Goal: Task Accomplishment & Management: Manage account settings

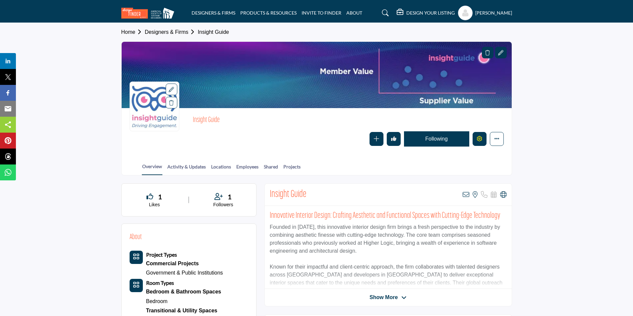
click at [478, 135] on button "Edit company" at bounding box center [480, 139] width 14 height 14
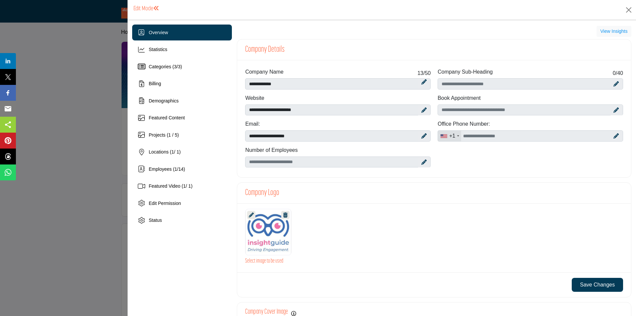
click at [191, 58] on div "Overview Statistics Categories ( 3 / 3 ) Billing 1 / 1)" at bounding box center [182, 127] width 100 height 204
click at [191, 52] on div "Statistics" at bounding box center [182, 50] width 100 height 16
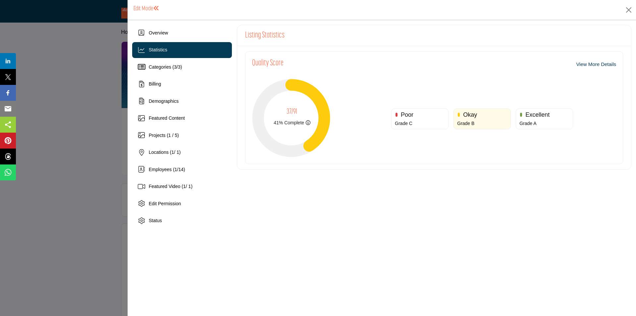
click at [85, 119] on div at bounding box center [318, 158] width 636 height 316
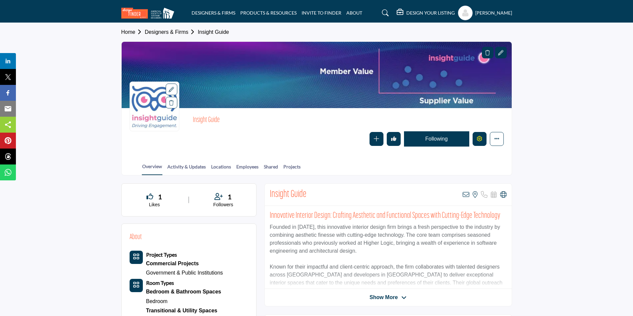
click at [480, 138] on icon "Edit company" at bounding box center [479, 138] width 5 height 5
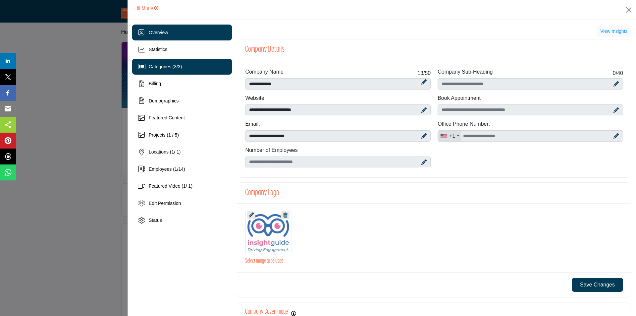
click at [167, 69] on div "Categories ( 3 / 3 )" at bounding box center [165, 66] width 33 height 7
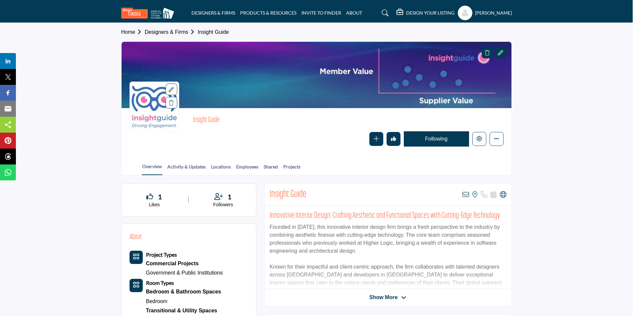
click at [83, 125] on div at bounding box center [318, 158] width 636 height 316
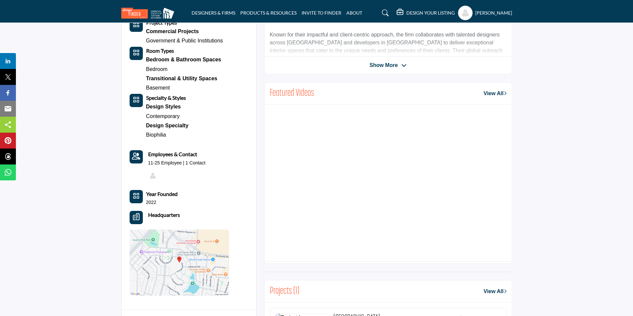
scroll to position [33, 0]
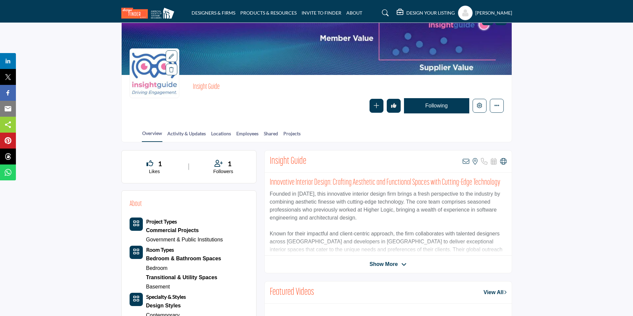
click at [475, 14] on h5 "[PERSON_NAME]" at bounding box center [493, 13] width 37 height 7
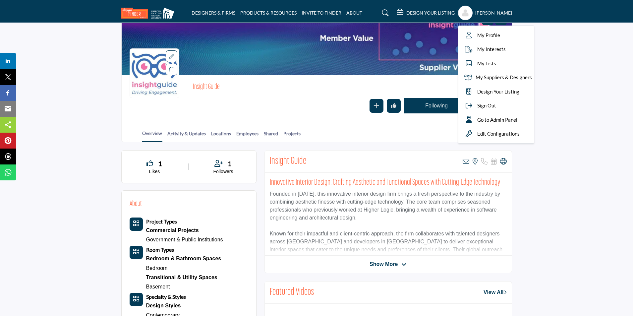
click at [475, 14] on h5 "[PERSON_NAME]" at bounding box center [493, 13] width 37 height 7
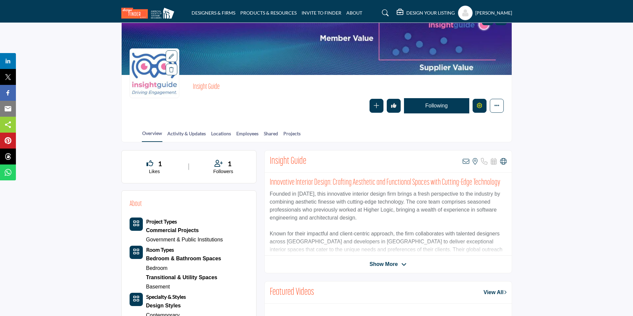
click at [482, 107] on button "Edit company" at bounding box center [480, 106] width 14 height 14
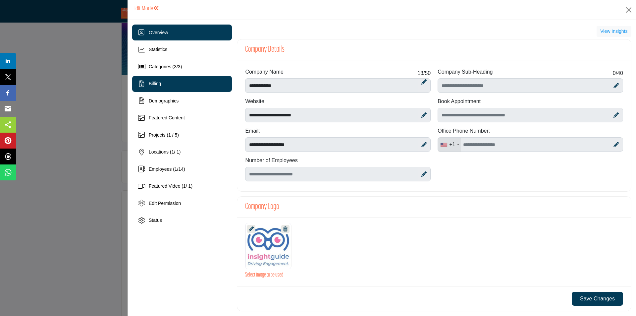
click at [179, 84] on div "Billing" at bounding box center [182, 84] width 100 height 16
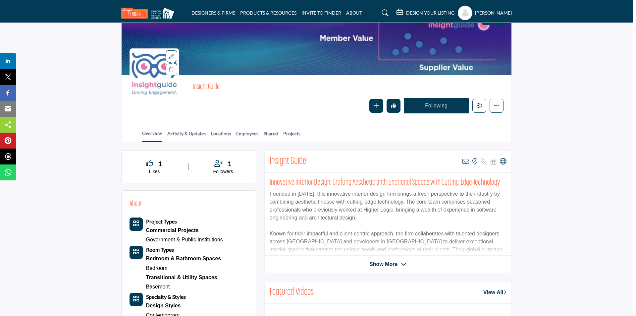
click at [75, 111] on div at bounding box center [318, 158] width 636 height 316
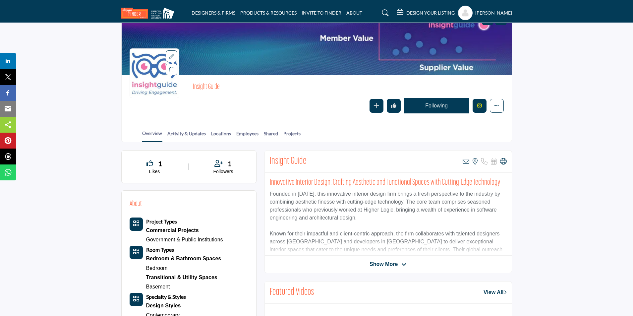
click at [482, 104] on button "Edit company" at bounding box center [480, 106] width 14 height 14
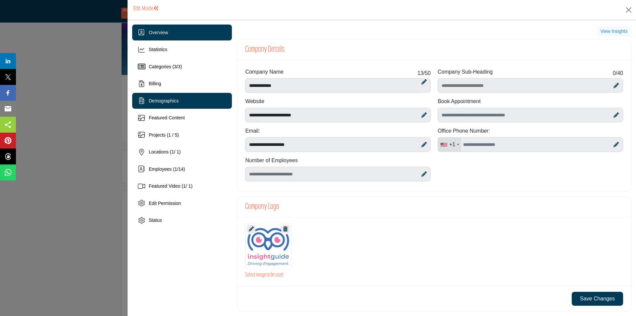
click at [170, 97] on div "Demographics" at bounding box center [182, 101] width 100 height 16
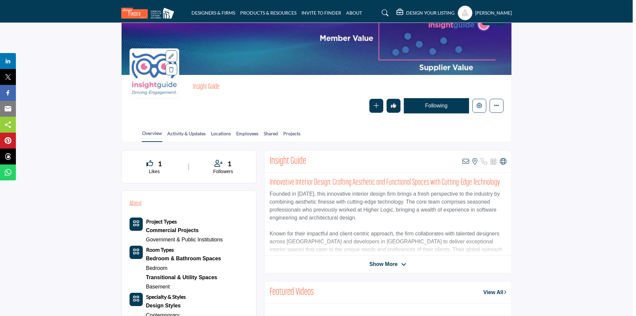
click at [67, 122] on div at bounding box center [318, 158] width 636 height 316
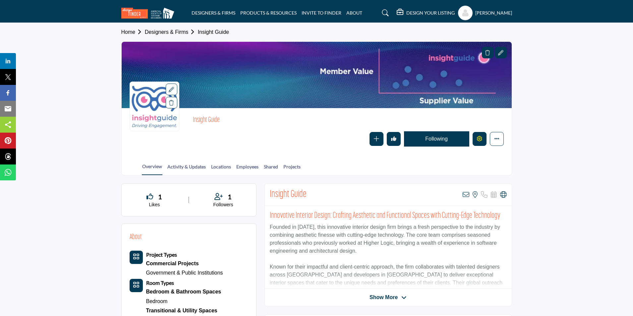
click at [481, 141] on button "Edit company" at bounding box center [480, 139] width 14 height 14
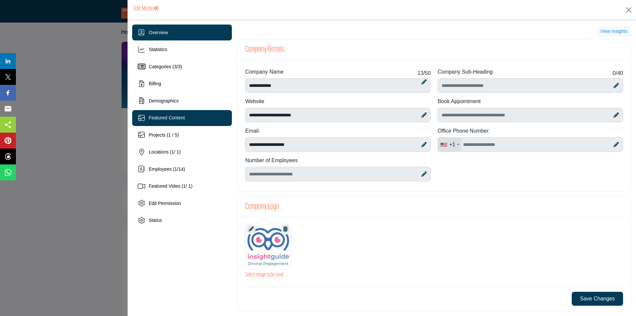
click at [169, 116] on span "Featured Content" at bounding box center [167, 117] width 36 height 5
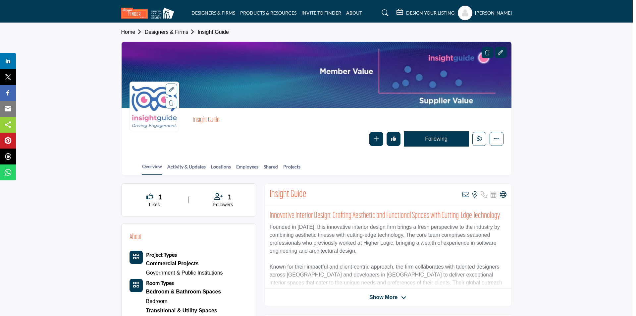
click at [111, 139] on div at bounding box center [318, 158] width 636 height 316
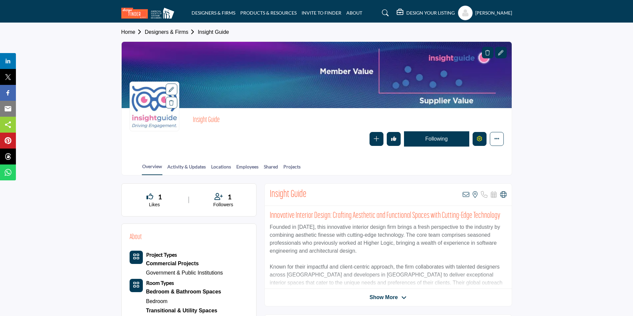
click at [474, 137] on button "Edit company" at bounding box center [480, 139] width 14 height 14
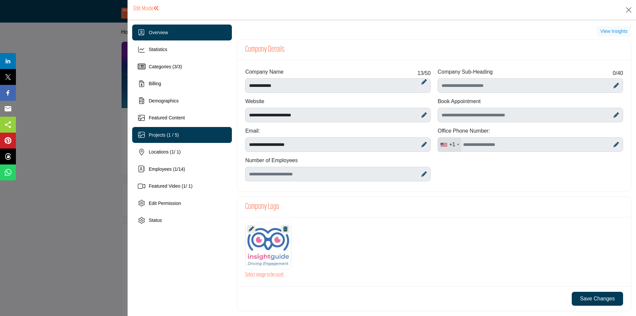
click at [174, 138] on div "Projects (1 / 5)" at bounding box center [164, 135] width 30 height 7
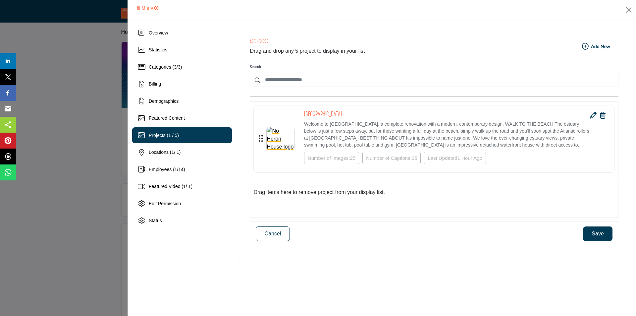
click at [76, 133] on div at bounding box center [318, 158] width 636 height 316
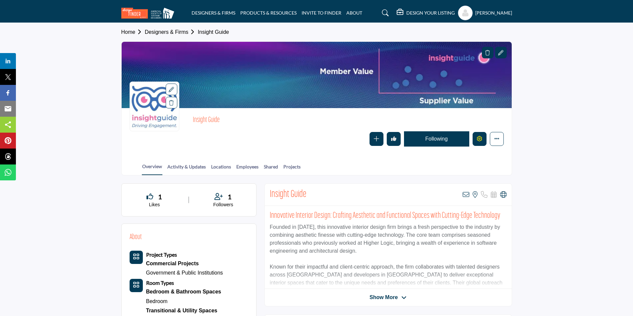
click at [482, 142] on button "Edit company" at bounding box center [480, 139] width 14 height 14
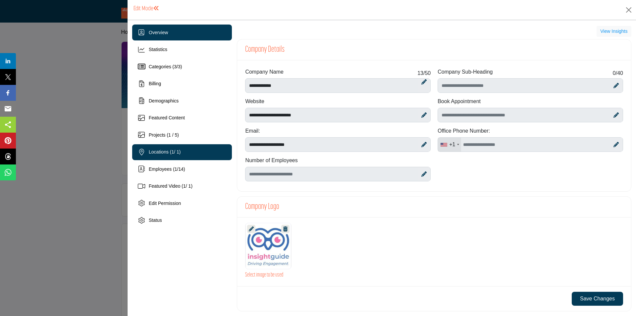
click at [163, 151] on span "Locations ( 1 / 1)" at bounding box center [165, 151] width 32 height 5
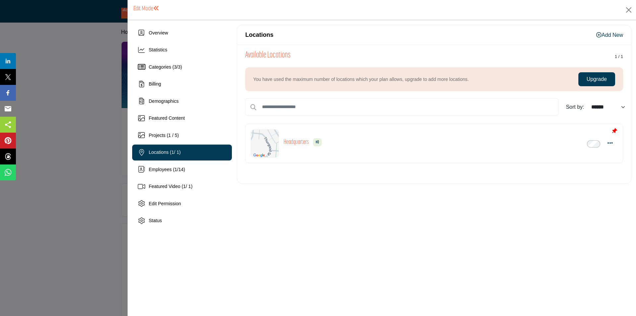
click at [84, 136] on div at bounding box center [318, 158] width 636 height 316
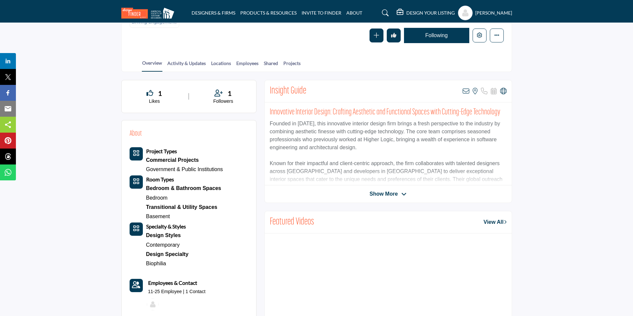
scroll to position [33, 0]
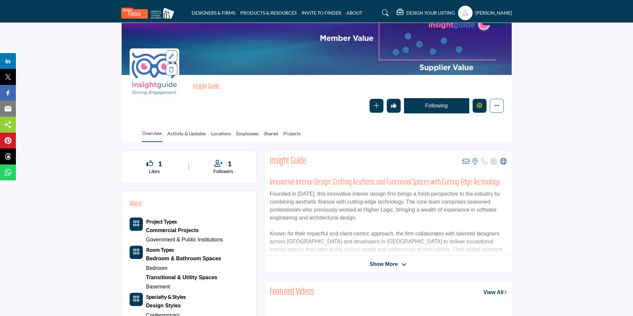
click at [476, 107] on button "Edit company" at bounding box center [480, 106] width 14 height 14
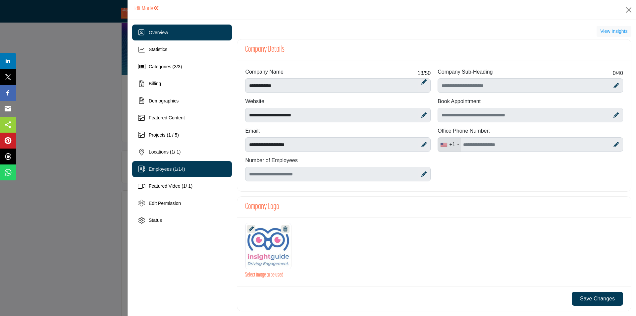
click at [172, 169] on span "Employees ( 1 / 14 )" at bounding box center [167, 168] width 36 height 5
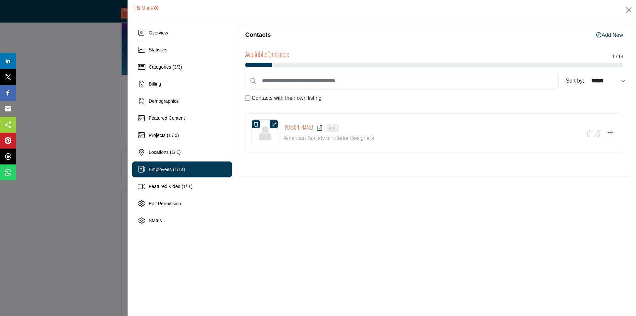
click at [116, 130] on div at bounding box center [318, 158] width 636 height 316
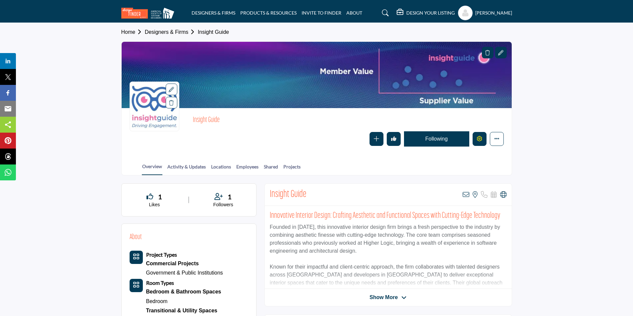
click at [477, 138] on icon "Edit company" at bounding box center [479, 138] width 5 height 5
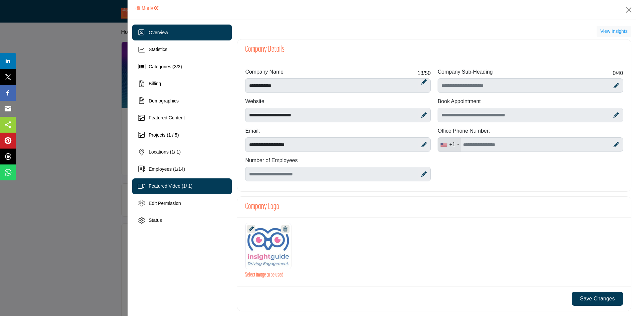
click at [178, 184] on span "Featured Video ( 1 / 1)" at bounding box center [171, 185] width 44 height 5
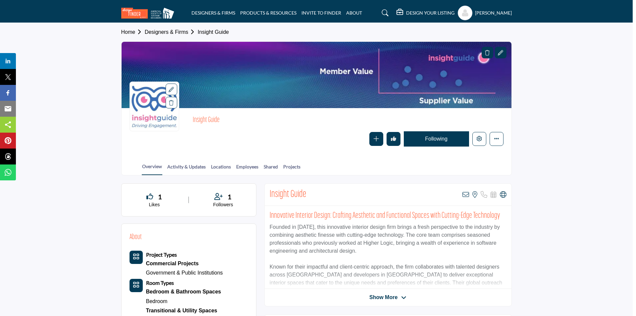
click at [116, 150] on div at bounding box center [318, 158] width 636 height 316
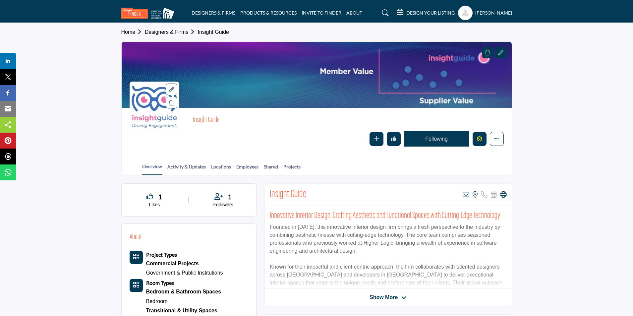
click at [479, 136] on icon "Edit company" at bounding box center [479, 138] width 5 height 5
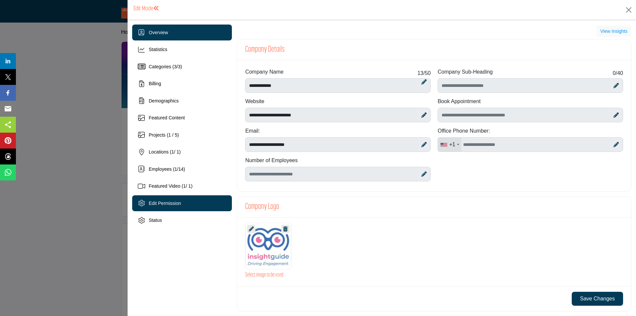
click at [159, 202] on span "Edit Permission" at bounding box center [165, 202] width 32 height 5
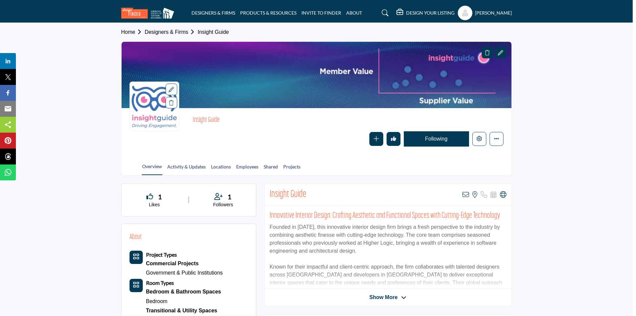
click at [112, 187] on div at bounding box center [318, 158] width 636 height 316
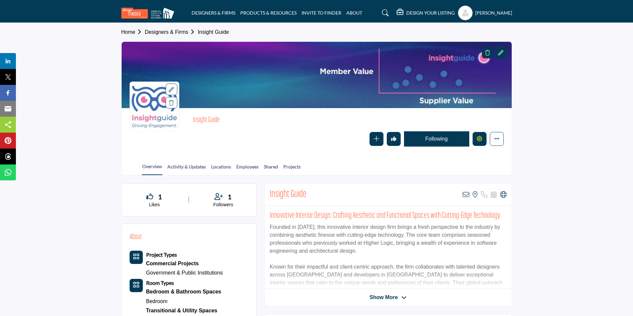
click at [477, 144] on button "Edit company" at bounding box center [480, 139] width 14 height 14
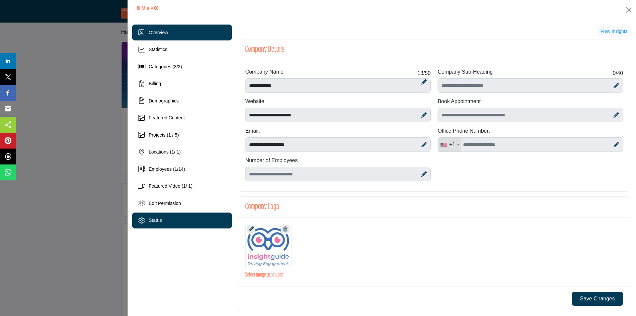
click at [166, 215] on div "Status" at bounding box center [182, 220] width 100 height 16
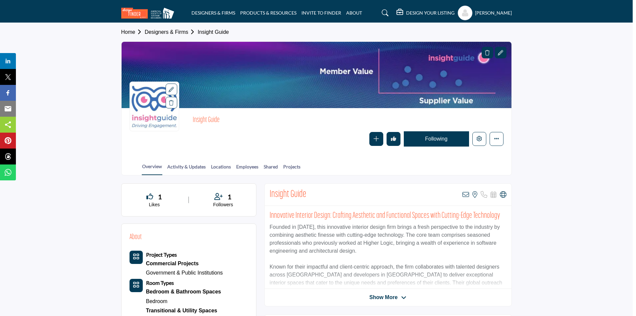
click at [82, 181] on div at bounding box center [318, 158] width 636 height 316
